Goal: Information Seeking & Learning: Learn about a topic

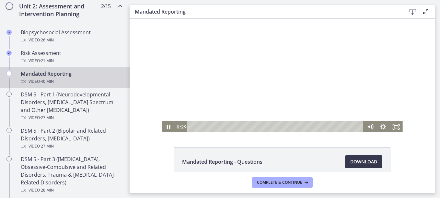
click at [255, 98] on div at bounding box center [282, 71] width 241 height 121
click at [165, 128] on icon "Play Video" at bounding box center [169, 127] width 16 height 13
click at [312, 84] on div at bounding box center [282, 71] width 241 height 121
click at [167, 128] on icon "Play Video" at bounding box center [169, 127] width 16 height 13
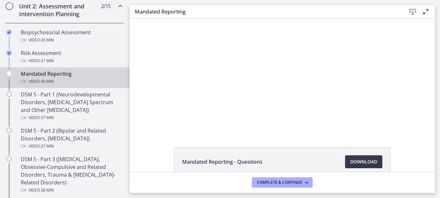
click at [176, 112] on div at bounding box center [282, 71] width 241 height 121
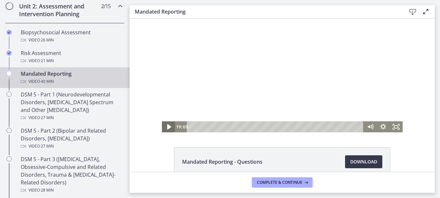
click at [169, 127] on icon "Play Video" at bounding box center [169, 127] width 16 height 13
drag, startPoint x: 236, startPoint y: 66, endPoint x: 236, endPoint y: 47, distance: 18.8
click at [236, 47] on div at bounding box center [282, 71] width 241 height 121
click at [167, 125] on icon "Play Video" at bounding box center [169, 127] width 4 height 6
click at [166, 128] on icon "Pause" at bounding box center [168, 127] width 16 height 13
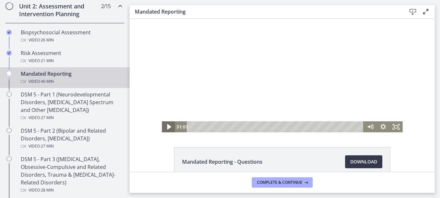
click at [167, 128] on icon "Play Video" at bounding box center [169, 127] width 4 height 6
click at [166, 126] on icon "Pause" at bounding box center [168, 127] width 16 height 13
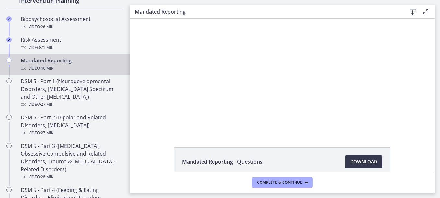
scroll to position [245, 0]
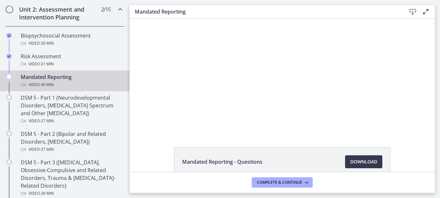
drag, startPoint x: 127, startPoint y: 80, endPoint x: 11, endPoint y: 68, distance: 116.7
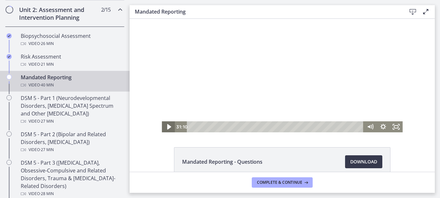
click at [168, 126] on icon "Play Video" at bounding box center [169, 127] width 16 height 13
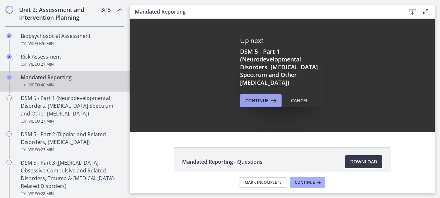
click at [256, 99] on span "Continue" at bounding box center [256, 101] width 23 height 8
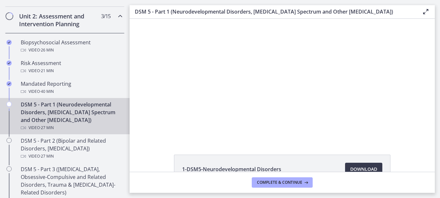
scroll to position [255, 0]
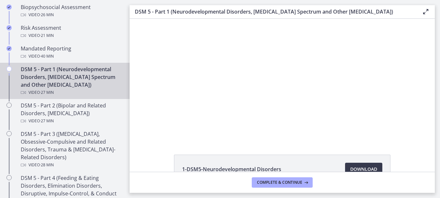
drag, startPoint x: 127, startPoint y: 79, endPoint x: 1, endPoint y: 66, distance: 126.8
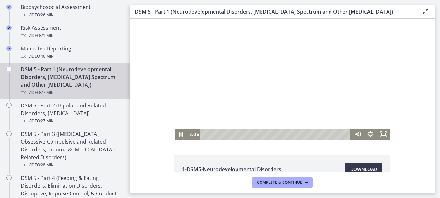
drag, startPoint x: 297, startPoint y: 101, endPoint x: 268, endPoint y: 101, distance: 28.5
click at [268, 101] on div at bounding box center [283, 79] width 216 height 121
click at [177, 136] on icon "Play Video" at bounding box center [182, 134] width 16 height 13
click at [315, 40] on div at bounding box center [283, 79] width 216 height 121
click at [292, 72] on div at bounding box center [283, 79] width 216 height 121
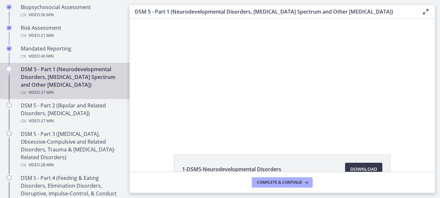
drag, startPoint x: 370, startPoint y: 143, endPoint x: 348, endPoint y: 150, distance: 22.7
click at [348, 150] on div "1-DSM5-Neurodevelopmental Disorders Download Opens in a new window 2-DSM5-Schiz…" at bounding box center [282, 95] width 305 height 153
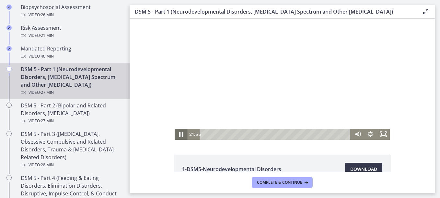
click at [179, 134] on icon "Pause" at bounding box center [181, 134] width 4 height 5
click at [180, 134] on icon "Play Video" at bounding box center [181, 134] width 3 height 5
drag, startPoint x: 178, startPoint y: 134, endPoint x: 195, endPoint y: 138, distance: 17.2
click at [195, 138] on div "21:57 26:16" at bounding box center [283, 134] width 216 height 11
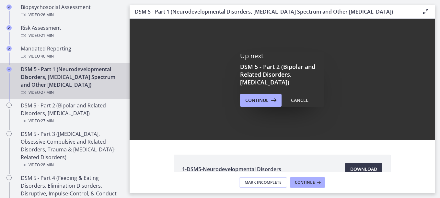
scroll to position [0, 0]
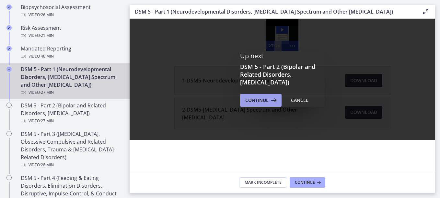
click at [262, 99] on span "Continue" at bounding box center [256, 101] width 23 height 8
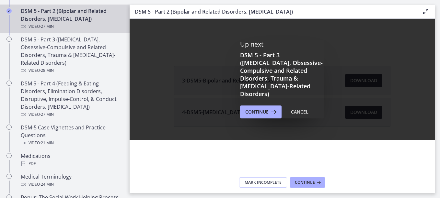
scroll to position [328, 0]
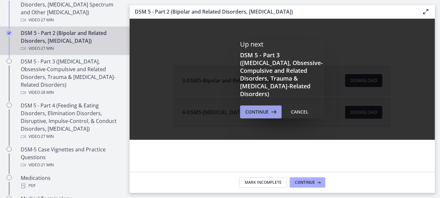
click at [265, 106] on button "Continue" at bounding box center [260, 112] width 41 height 13
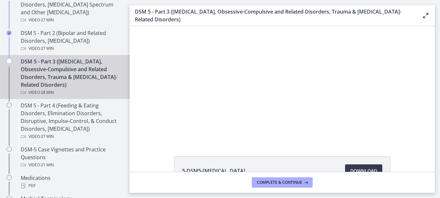
drag, startPoint x: 343, startPoint y: 145, endPoint x: 327, endPoint y: 146, distance: 15.2
click at [327, 146] on div "5-DSM5-Anxiety Disorders Download Opens in a new window 6-DSM5-Obsessive-Compul…" at bounding box center [282, 99] width 305 height 146
drag, startPoint x: 336, startPoint y: 147, endPoint x: 325, endPoint y: 151, distance: 12.2
click at [325, 151] on div "5-DSM5-Anxiety Disorders Download Opens in a new window 6-DSM5-Obsessive-Compul…" at bounding box center [282, 99] width 305 height 146
drag, startPoint x: 570, startPoint y: 149, endPoint x: 407, endPoint y: 135, distance: 162.9
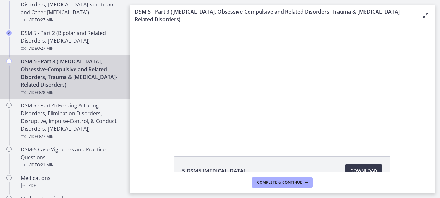
click at [407, 135] on div "Click for sound @keyframes VOLUME_SMALL_WAVE_FLASH { 0% { opacity: 0; } 33% { o…" at bounding box center [282, 83] width 305 height 115
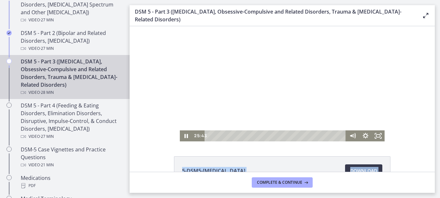
click at [385, 144] on div "5-DSM5-Anxiety Disorders Download Opens in a new window 6-DSM5-Obsessive-Compul…" at bounding box center [282, 99] width 305 height 146
drag, startPoint x: 385, startPoint y: 144, endPoint x: 377, endPoint y: 149, distance: 9.5
click at [377, 149] on div "5-DSM5-Anxiety Disorders Download Opens in a new window 6-DSM5-Obsessive-Compul…" at bounding box center [282, 99] width 305 height 146
click at [334, 112] on div at bounding box center [282, 83] width 205 height 115
click at [185, 135] on icon "Play Video" at bounding box center [187, 137] width 4 height 6
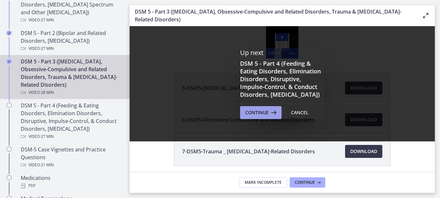
click at [248, 115] on span "Continue" at bounding box center [256, 113] width 23 height 8
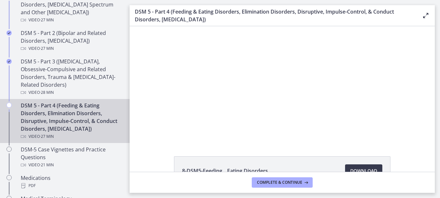
click at [351, 154] on div "8-DSM5-Feeding _ Eating Disorders Download Opens in a new window 9-DSM5-Elimina…" at bounding box center [282, 99] width 305 height 146
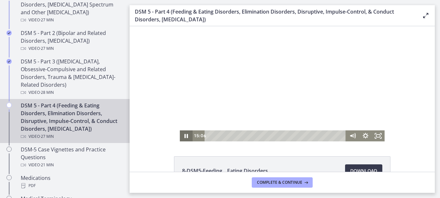
click at [183, 134] on icon "Pause" at bounding box center [186, 136] width 13 height 11
click at [185, 135] on icon "Play Video" at bounding box center [186, 136] width 3 height 5
click at [184, 135] on icon "Pause" at bounding box center [186, 136] width 4 height 5
click at [182, 136] on icon "Play Video" at bounding box center [186, 136] width 13 height 11
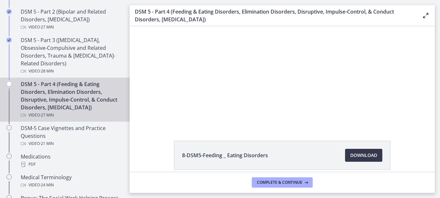
scroll to position [342, 0]
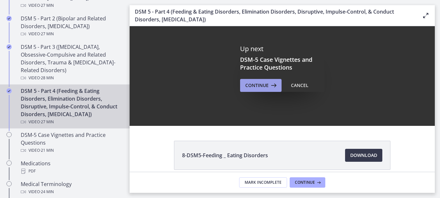
click at [249, 82] on span "Continue" at bounding box center [256, 86] width 23 height 8
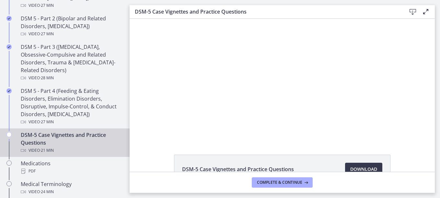
drag, startPoint x: 425, startPoint y: 148, endPoint x: 364, endPoint y: 156, distance: 61.2
click at [364, 156] on div "DSM-5 Case Vignettes and Practice Questions Download Opens in a new window" at bounding box center [282, 95] width 305 height 153
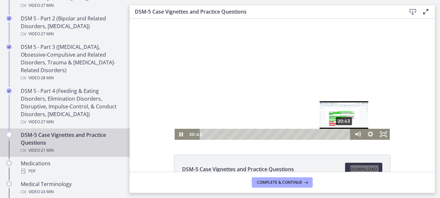
drag, startPoint x: 336, startPoint y: 135, endPoint x: 342, endPoint y: 134, distance: 5.9
click at [342, 134] on div "Playbar" at bounding box center [344, 135] width 4 height 4
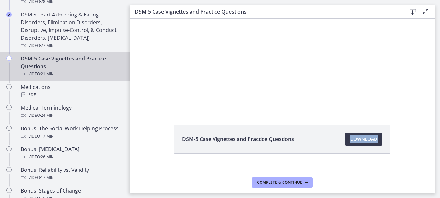
scroll to position [390, 0]
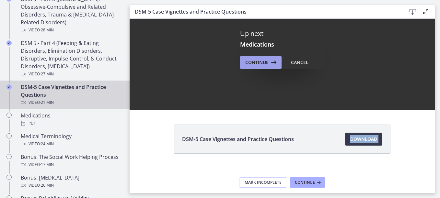
click at [248, 60] on span "Continue" at bounding box center [256, 63] width 23 height 8
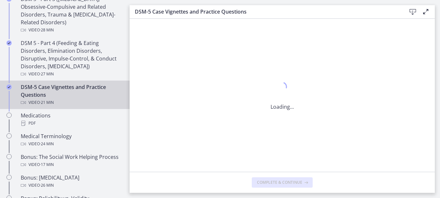
scroll to position [0, 0]
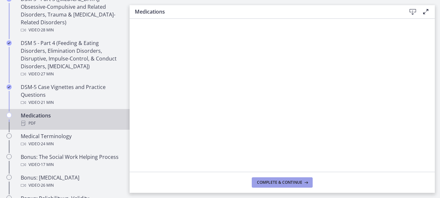
click at [299, 181] on span "Complete & continue" at bounding box center [279, 182] width 45 height 5
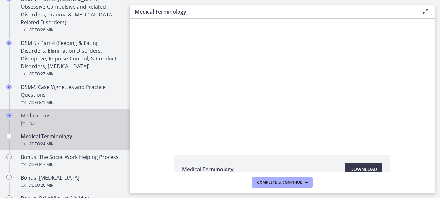
click at [32, 114] on div "Medications PDF" at bounding box center [71, 120] width 101 height 16
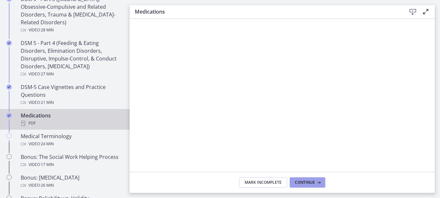
click at [311, 181] on span "Continue" at bounding box center [305, 182] width 20 height 5
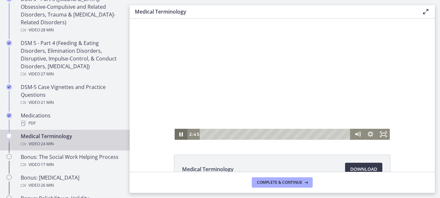
click at [179, 135] on icon "Pause" at bounding box center [181, 134] width 13 height 11
click at [180, 135] on icon "Play Video" at bounding box center [181, 134] width 3 height 5
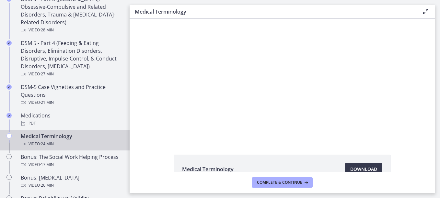
drag, startPoint x: 245, startPoint y: 145, endPoint x: 248, endPoint y: 144, distance: 3.3
click at [248, 144] on div "Medical Terminology Download Opens in a new window" at bounding box center [282, 95] width 305 height 153
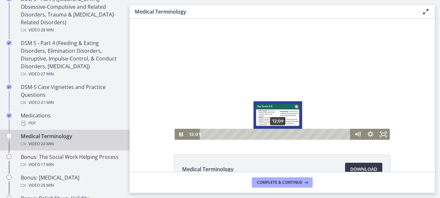
click at [276, 136] on div "12:09" at bounding box center [276, 134] width 143 height 11
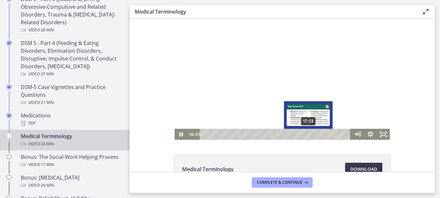
click at [307, 134] on div "17:13" at bounding box center [276, 134] width 143 height 11
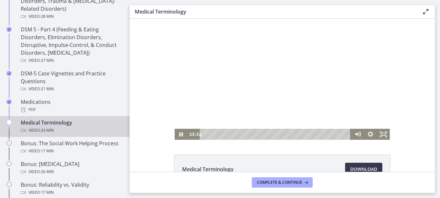
scroll to position [405, 0]
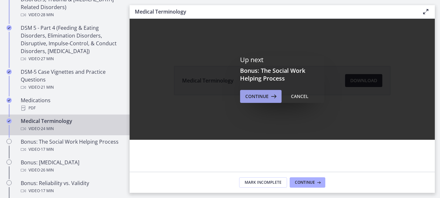
click at [256, 97] on span "Continue" at bounding box center [256, 97] width 23 height 8
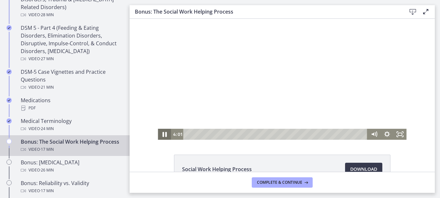
click at [160, 134] on icon "Pause" at bounding box center [165, 134] width 16 height 13
click at [163, 135] on icon "Play Video" at bounding box center [165, 135] width 4 height 6
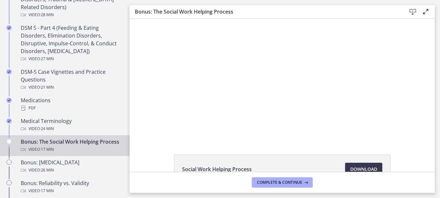
click at [311, 144] on div "Social Work Helping Process Download Opens in a new window" at bounding box center [282, 95] width 305 height 153
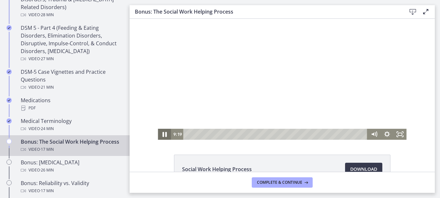
click at [163, 135] on icon "Pause" at bounding box center [164, 134] width 4 height 5
click at [164, 135] on icon "Play Video" at bounding box center [165, 135] width 4 height 6
